Goal: Find contact information: Find contact information

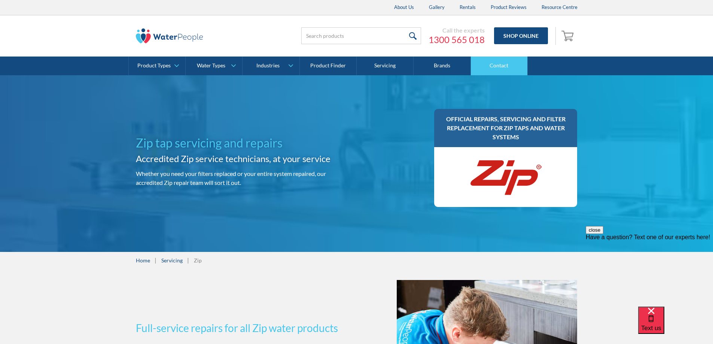
click at [493, 62] on link "Contact" at bounding box center [499, 66] width 57 height 19
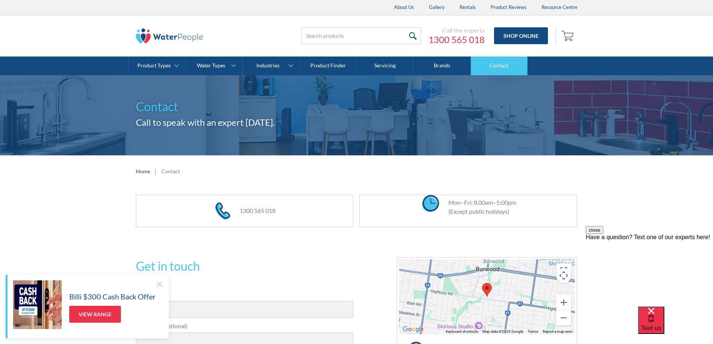
click at [496, 67] on link "Contact" at bounding box center [499, 66] width 57 height 19
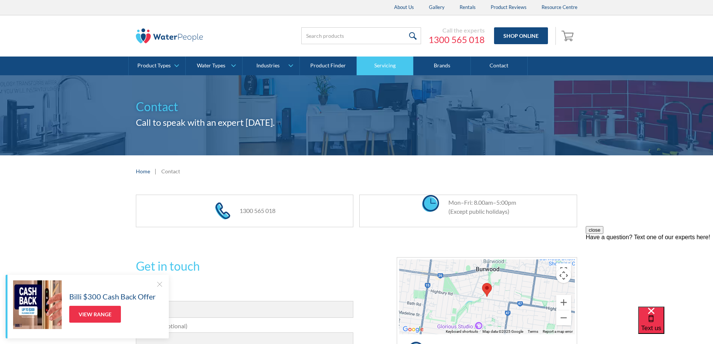
click at [382, 65] on link "Servicing" at bounding box center [385, 66] width 57 height 19
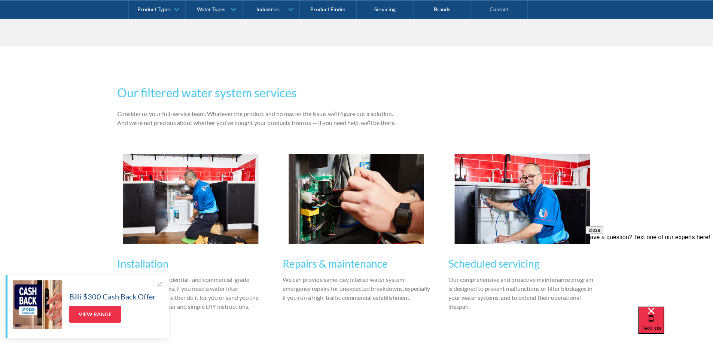
scroll to position [748, 0]
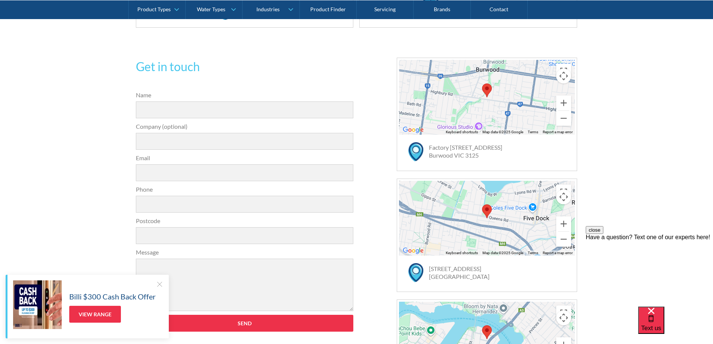
scroll to position [250, 0]
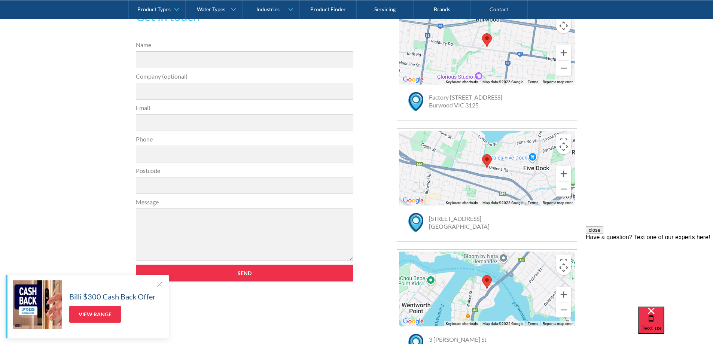
click at [447, 224] on link "81 Queens Rd Five Dock NSW 2046" at bounding box center [459, 222] width 61 height 15
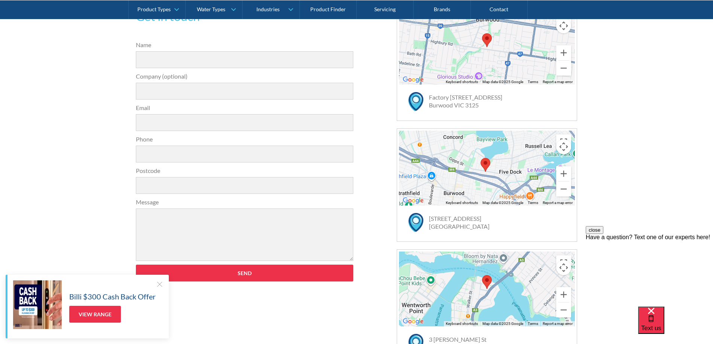
scroll to position [199, 0]
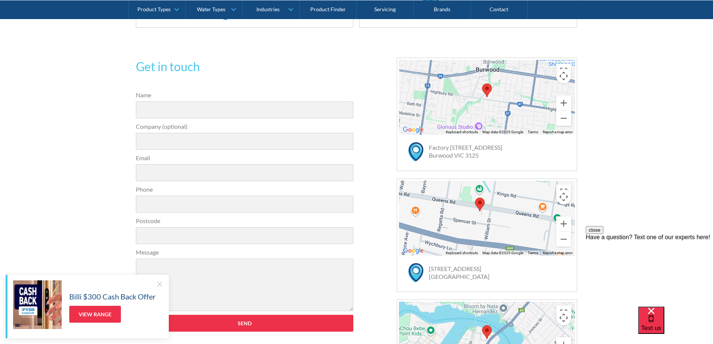
drag, startPoint x: 506, startPoint y: 214, endPoint x: 493, endPoint y: 229, distance: 20.4
click at [493, 229] on div at bounding box center [487, 218] width 176 height 75
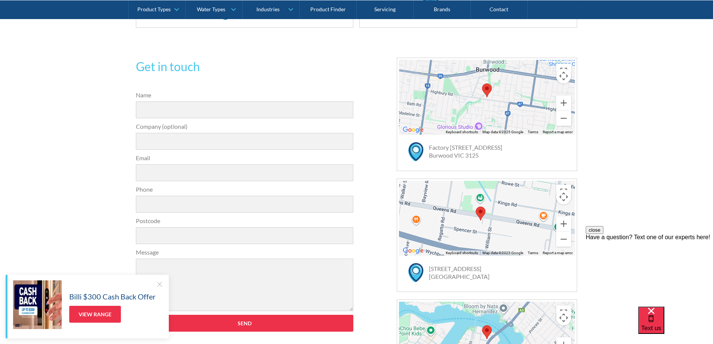
drag, startPoint x: 457, startPoint y: 214, endPoint x: 457, endPoint y: 226, distance: 11.6
click at [457, 226] on div at bounding box center [487, 218] width 176 height 75
